Goal: Information Seeking & Learning: Check status

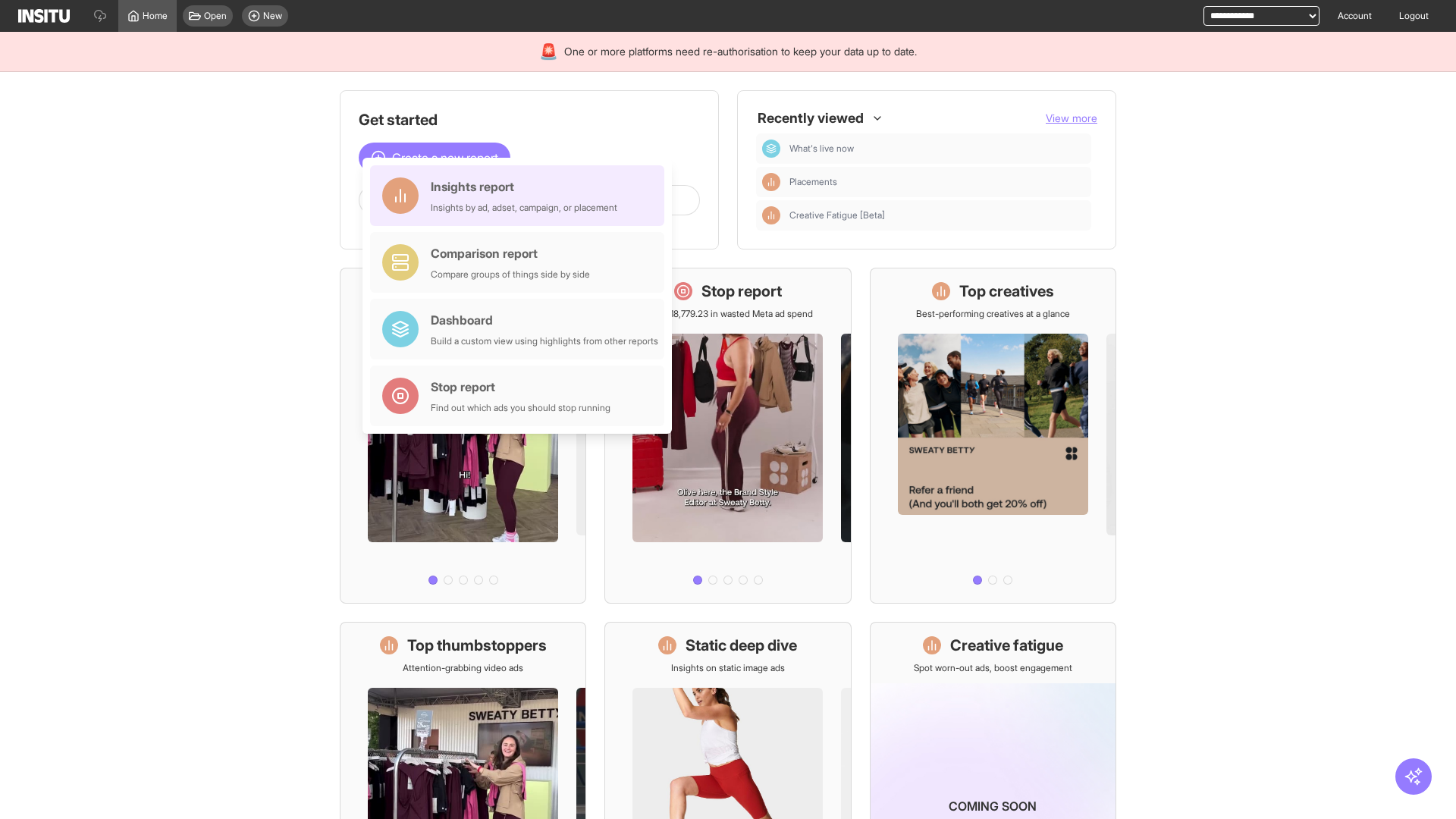
click at [521, 196] on div "Insights report Insights by ad, adset, campaign, or placement" at bounding box center [524, 195] width 186 height 36
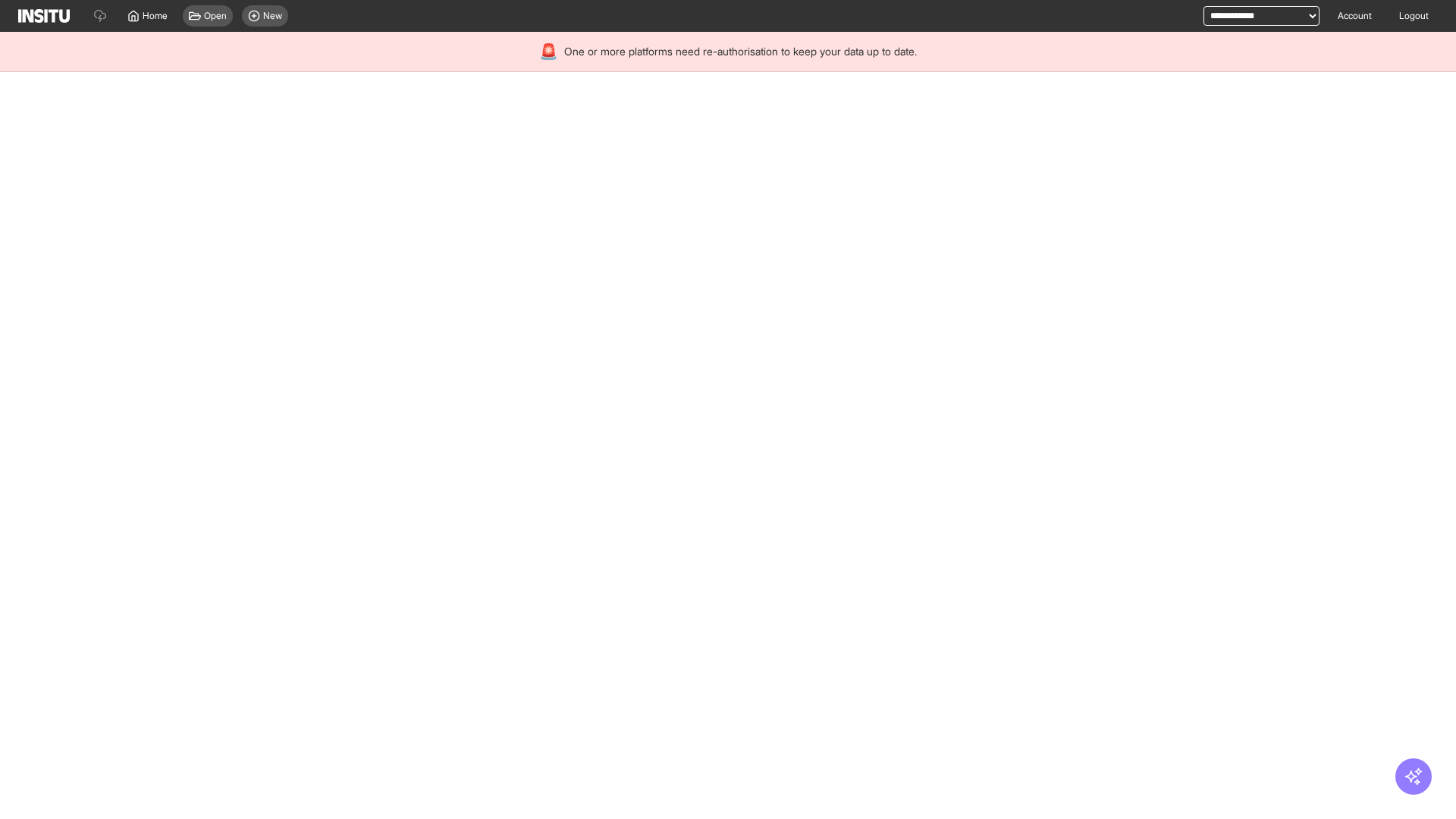
select select "**"
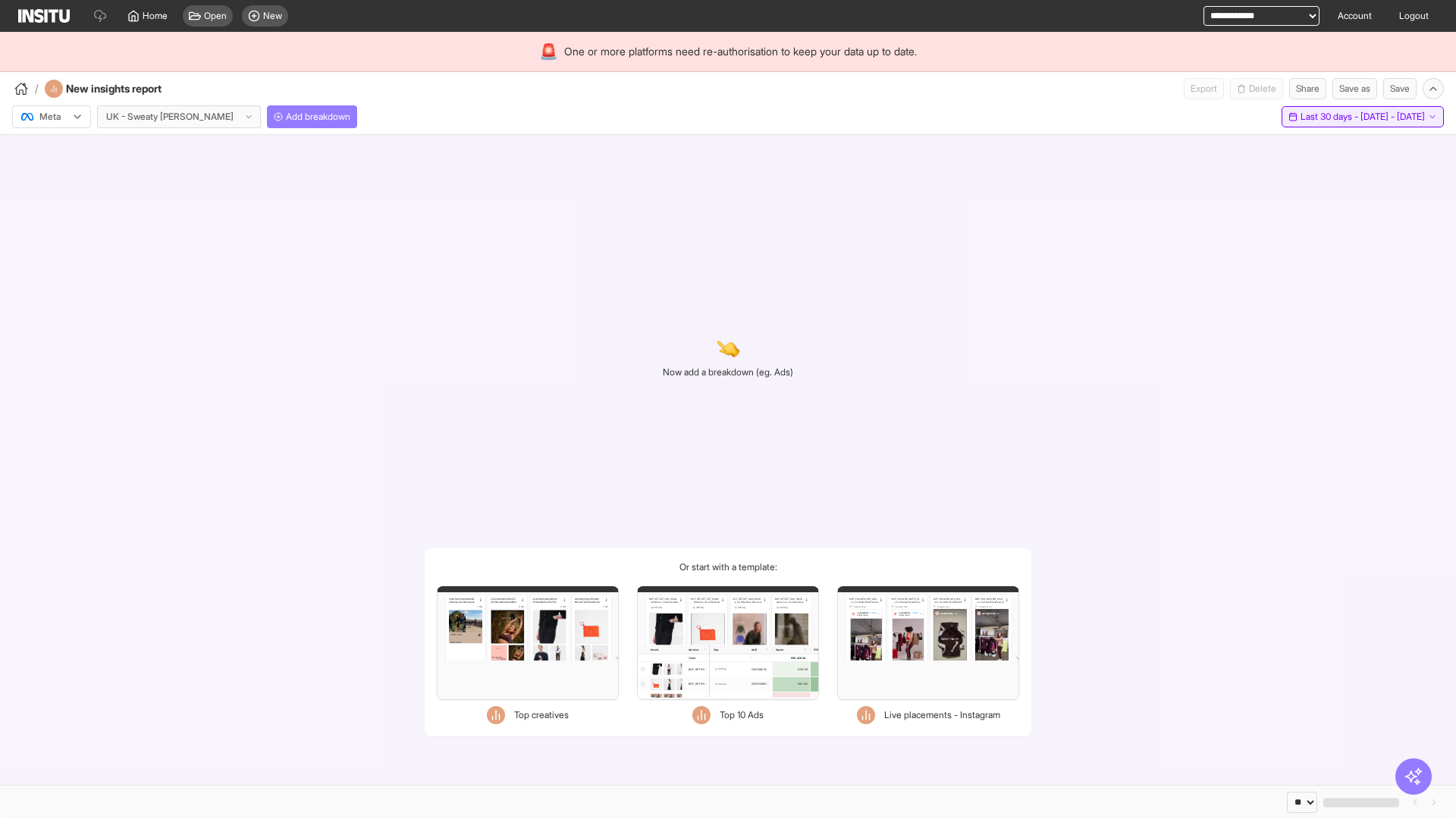
click at [1332, 117] on span "Last 30 days - [DATE] - [DATE]" at bounding box center [1363, 117] width 124 height 12
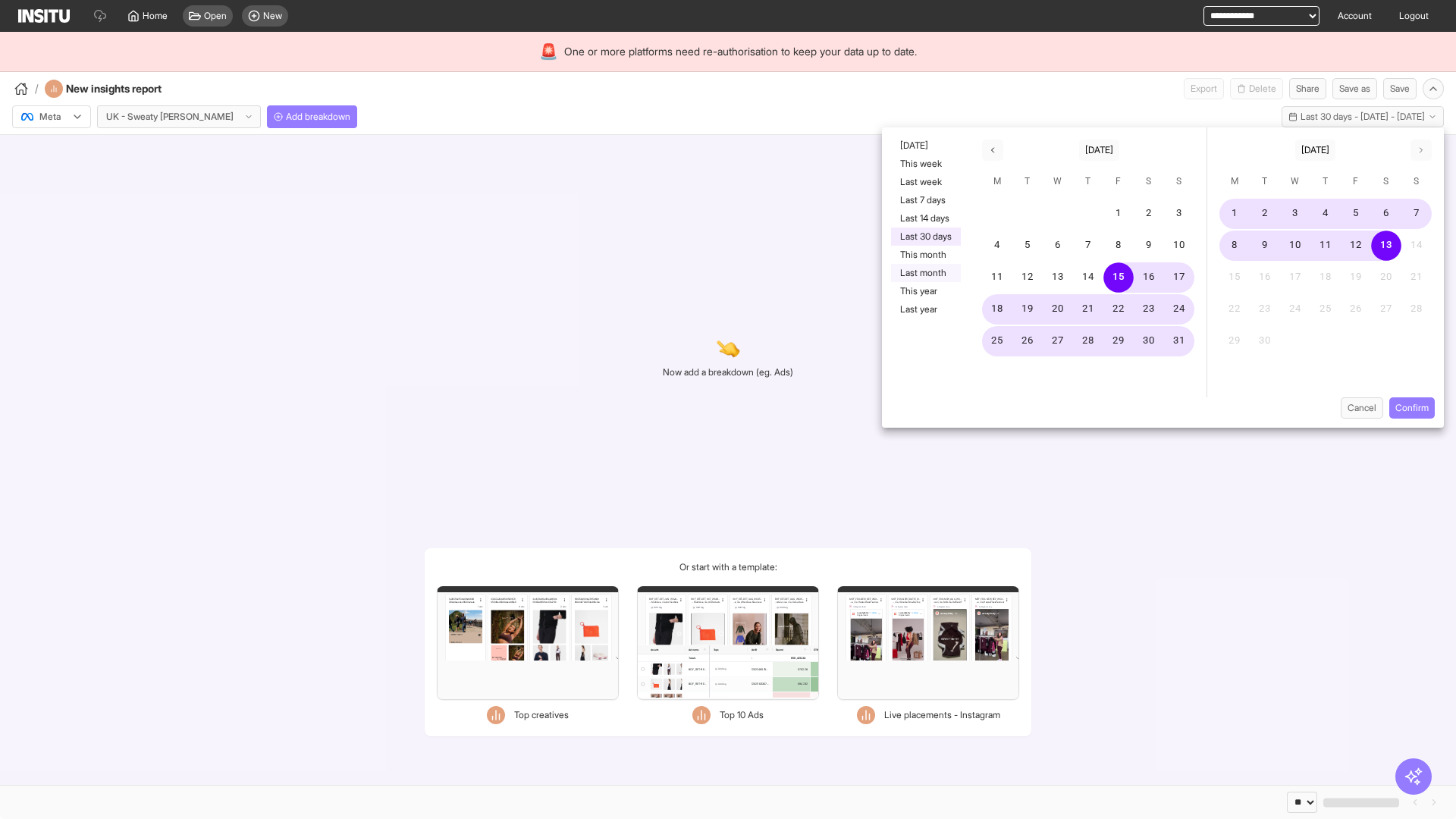
click at [924, 273] on button "Last month" at bounding box center [925, 273] width 70 height 18
